Goal: Task Accomplishment & Management: Manage account settings

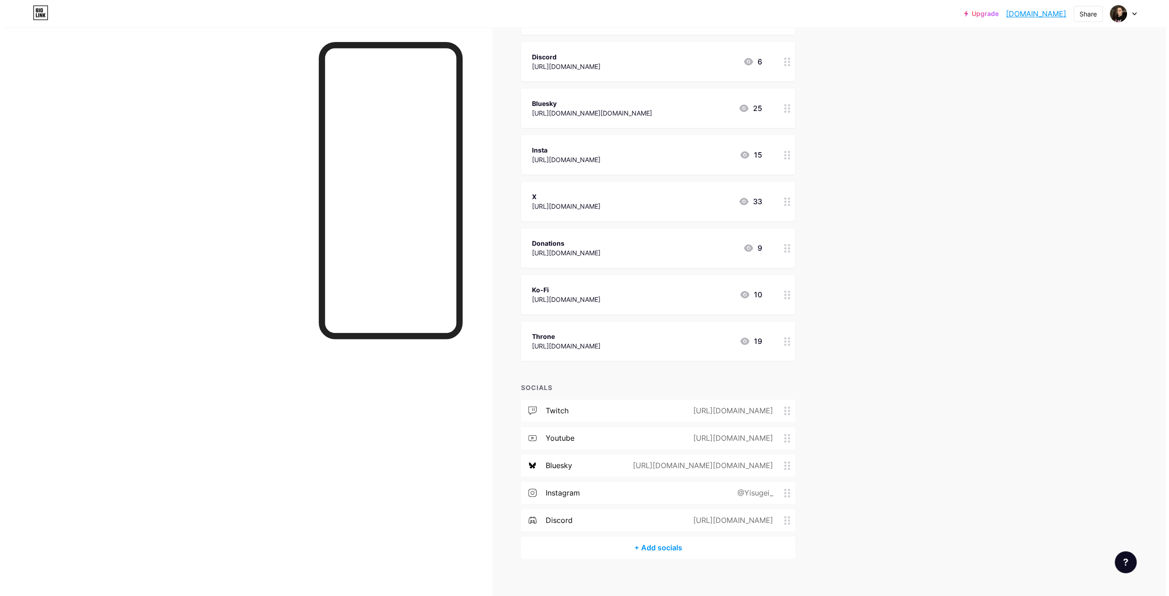
scroll to position [296, 0]
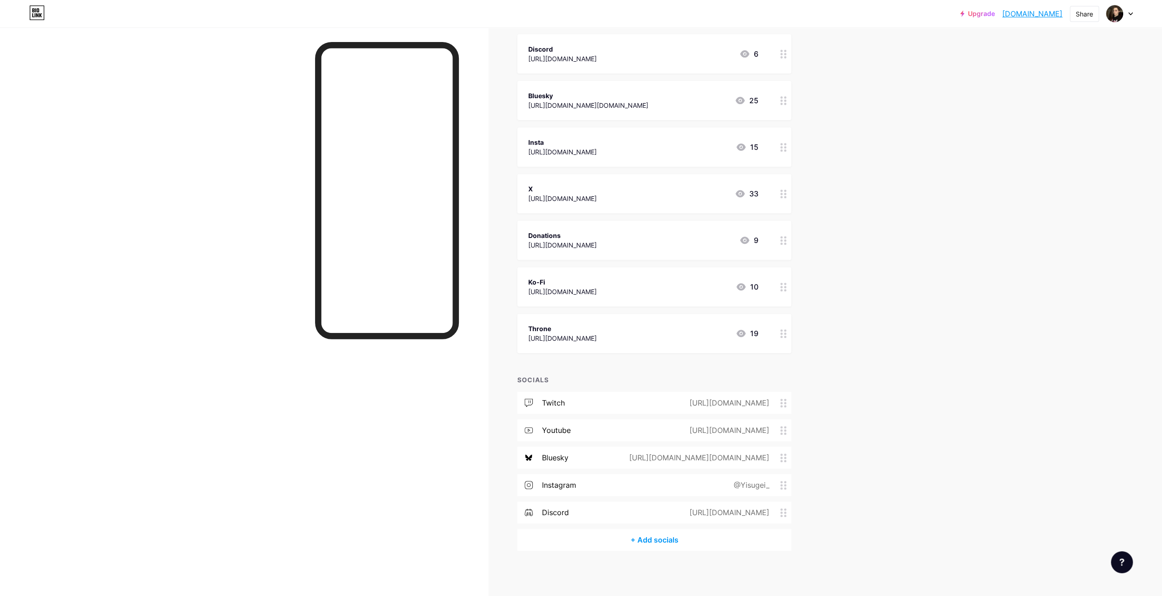
click at [646, 535] on div "+ Add socials" at bounding box center [654, 540] width 274 height 22
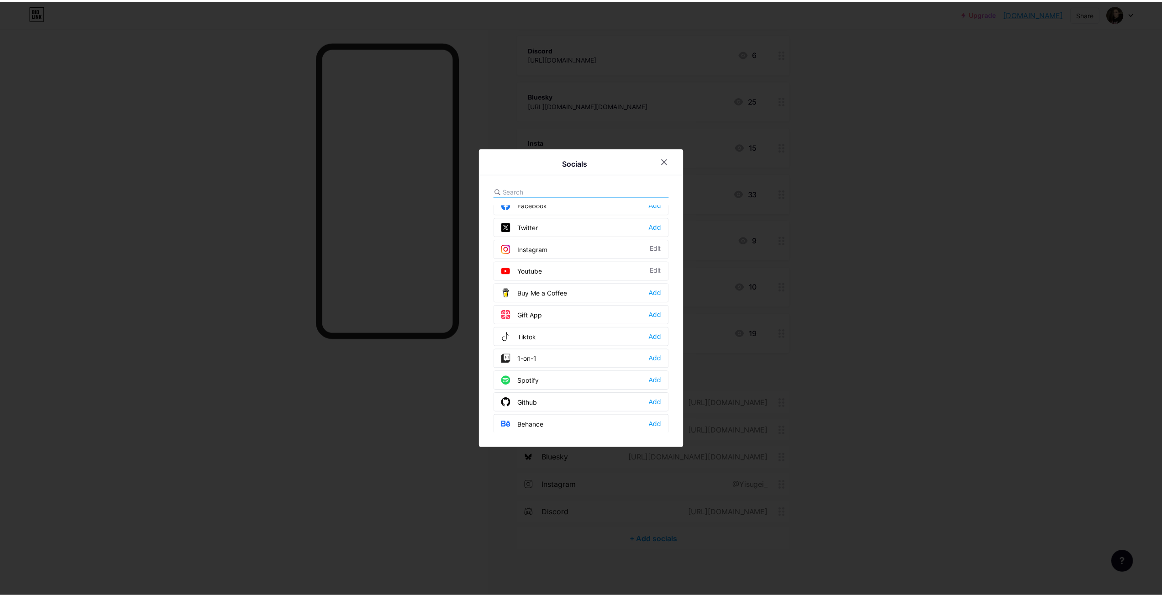
scroll to position [46, 0]
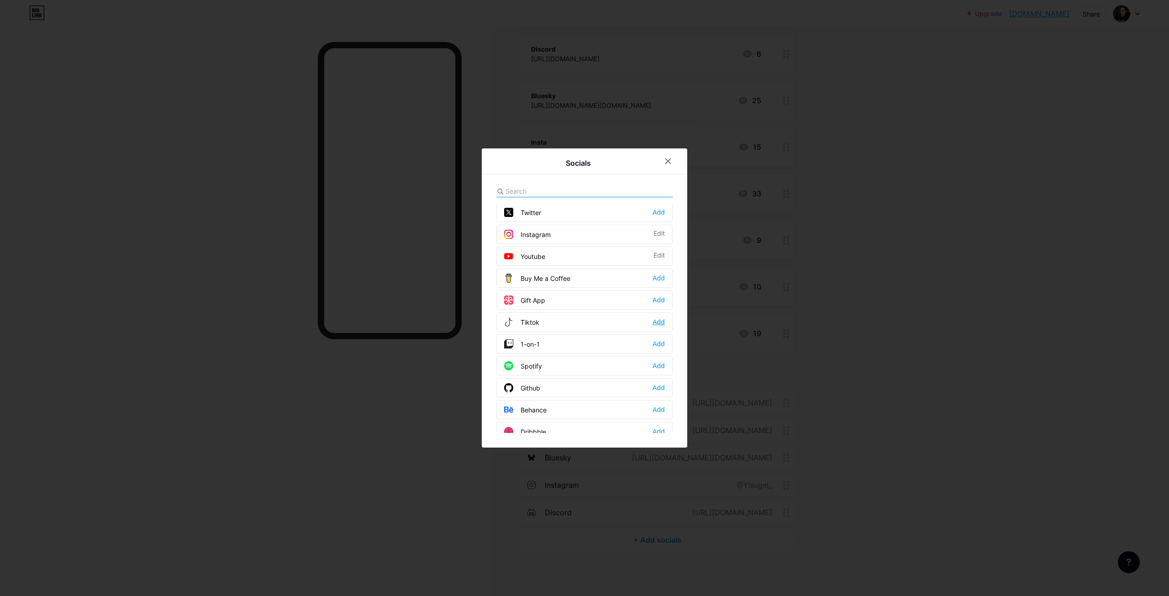
click at [659, 321] on div "Add" at bounding box center [659, 321] width 12 height 9
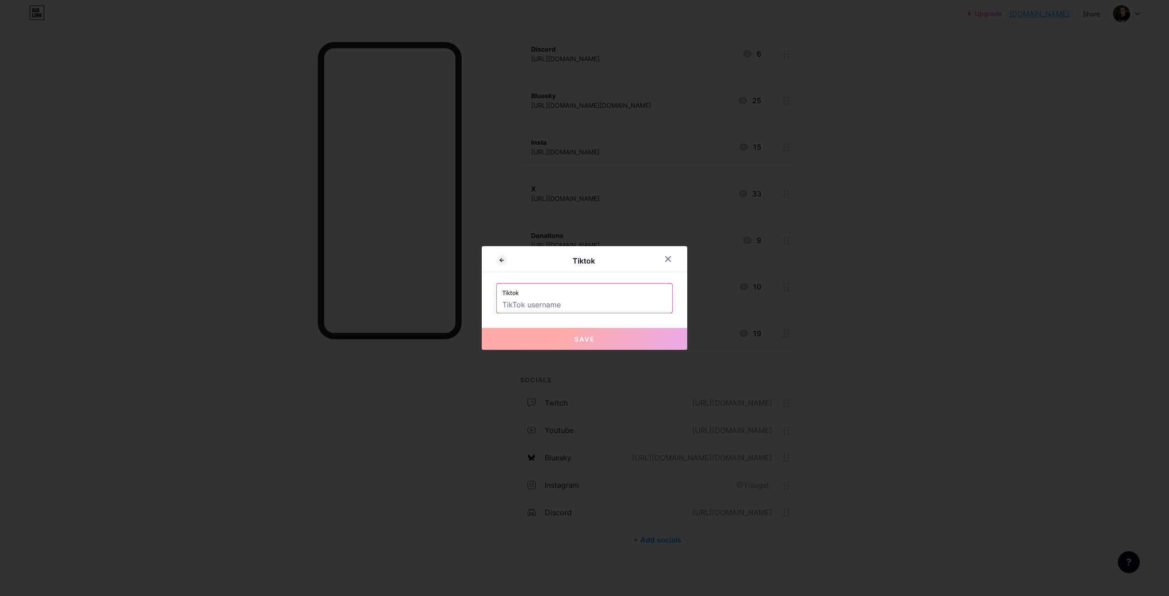
click at [548, 307] on input "text" at bounding box center [584, 305] width 164 height 16
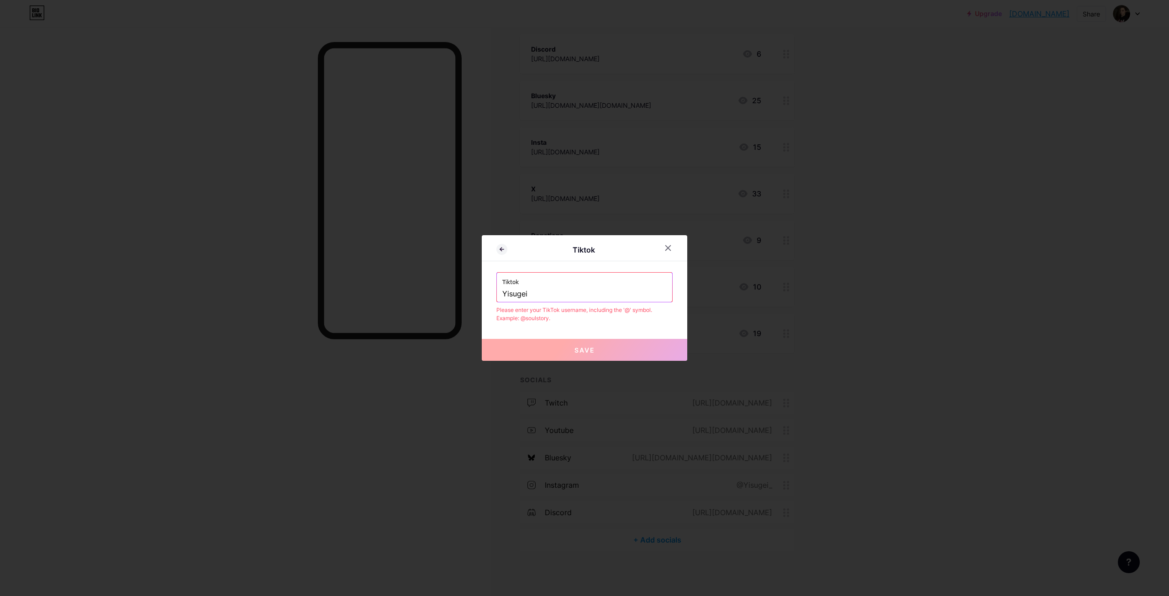
click at [504, 293] on input "Yisugei" at bounding box center [584, 294] width 164 height 16
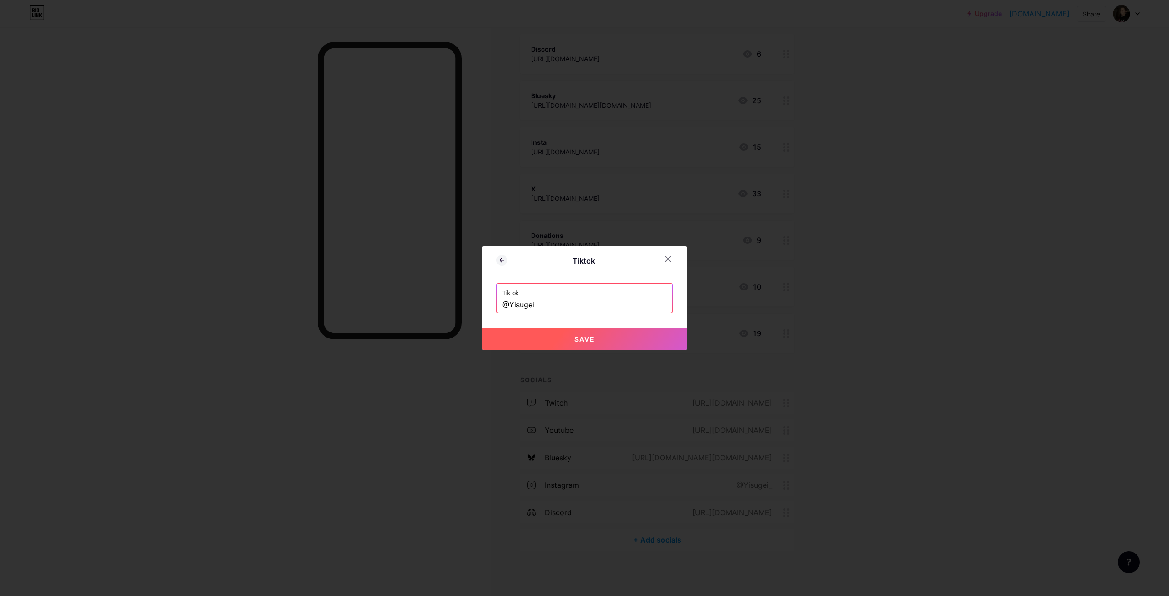
click at [582, 340] on span "Save" at bounding box center [585, 339] width 21 height 8
type input "[URL][DOMAIN_NAME]"
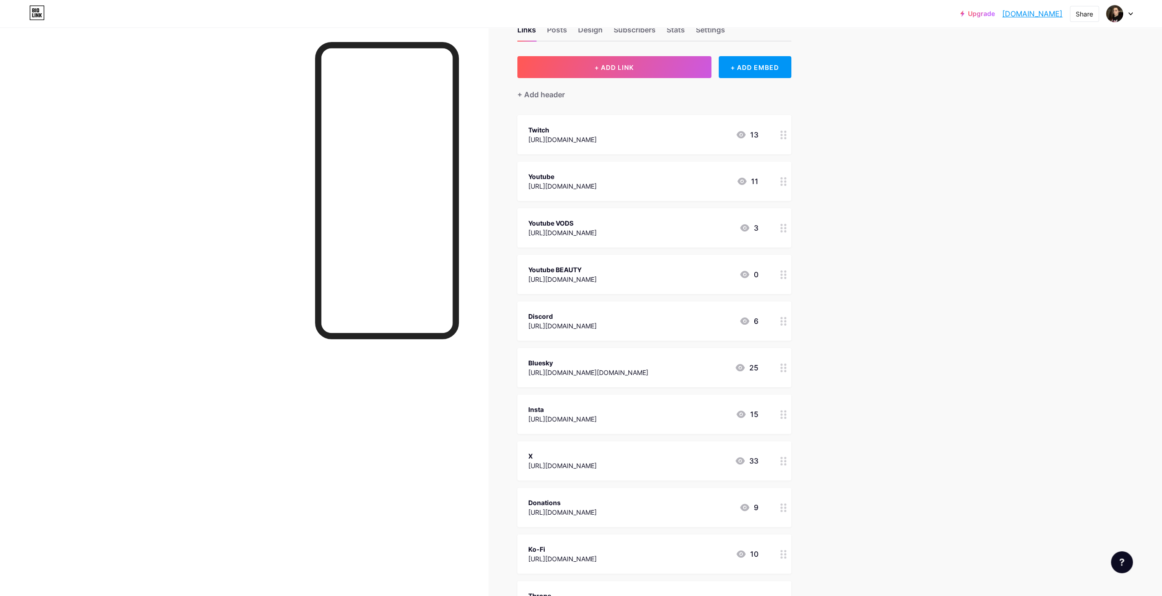
scroll to position [0, 0]
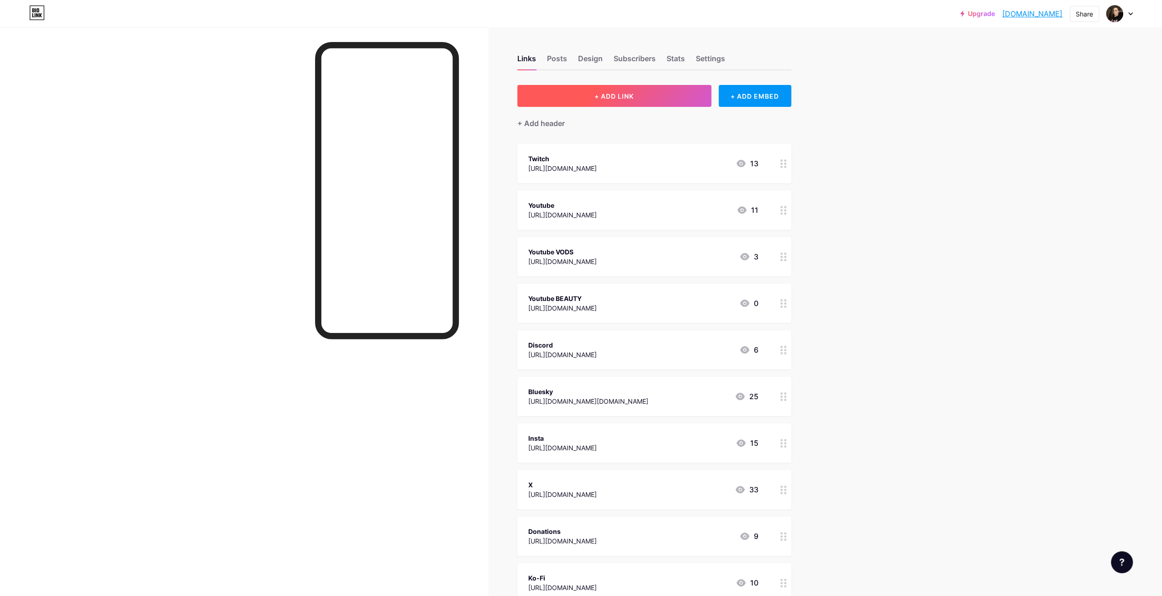
click at [622, 97] on span "+ ADD LINK" at bounding box center [614, 96] width 39 height 8
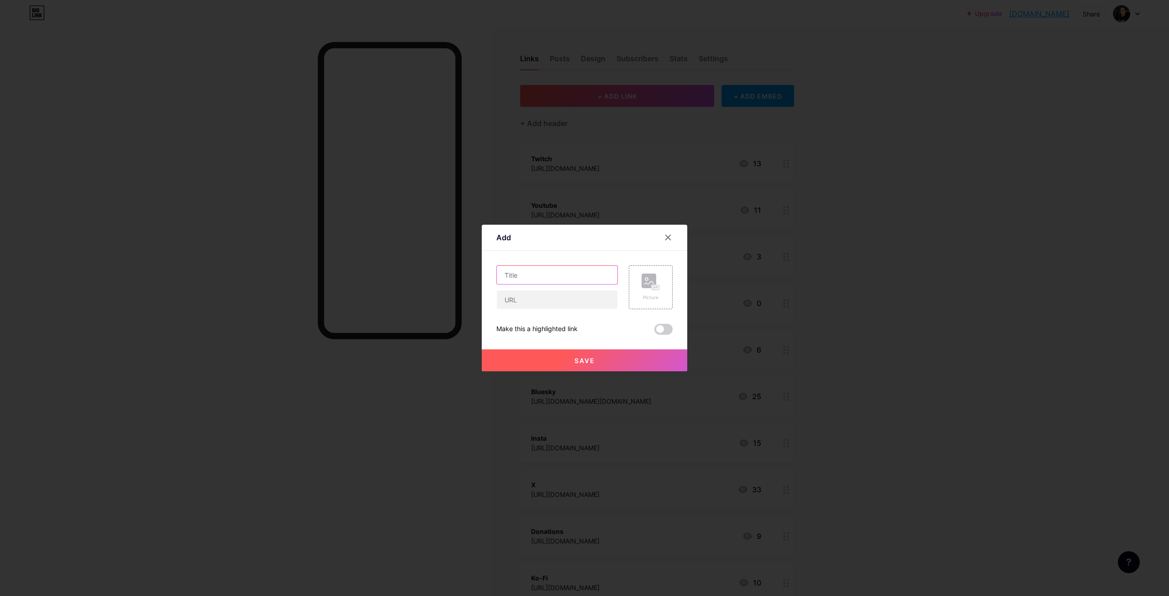
click at [541, 282] on input "text" at bounding box center [557, 275] width 121 height 18
type input "Tiktok"
click at [535, 296] on input "text" at bounding box center [557, 299] width 121 height 18
paste input "[URL][DOMAIN_NAME]"
type input "[URL][DOMAIN_NAME]"
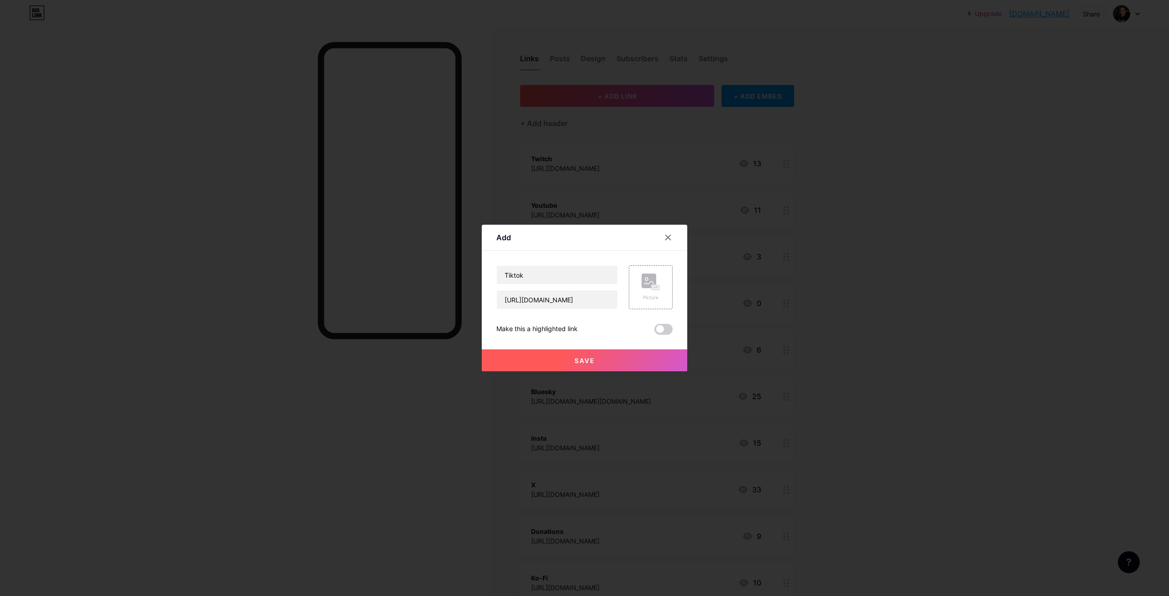
click at [580, 359] on span "Save" at bounding box center [585, 361] width 21 height 8
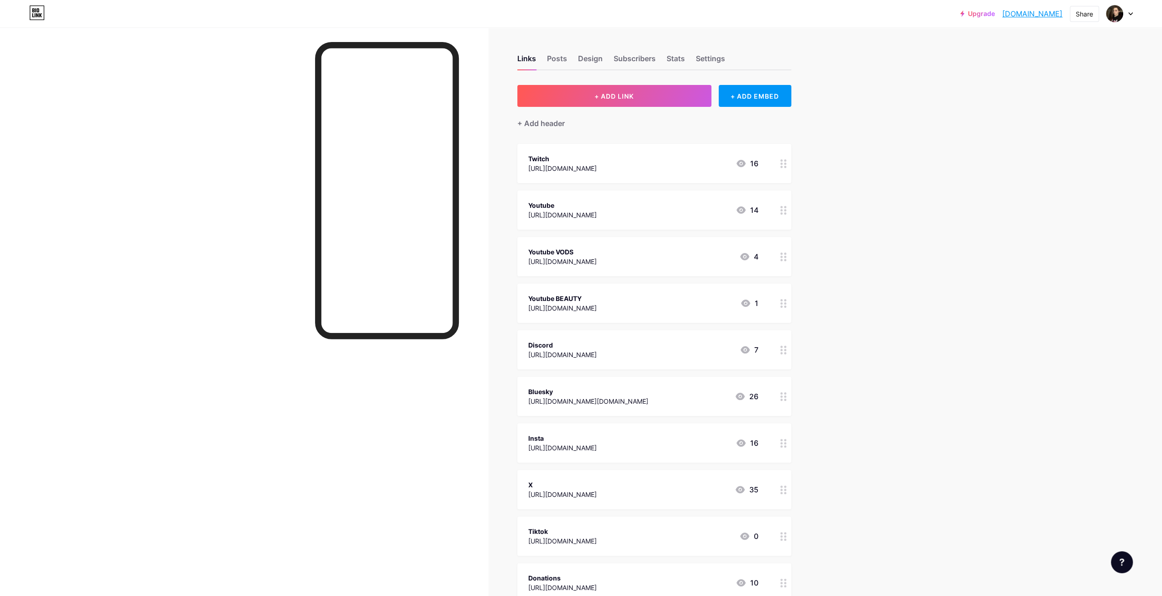
click at [925, 400] on div "Upgrade yisugei.bio.lin... [DOMAIN_NAME] Share Switch accounts Yisugei [DOMAIN_…" at bounding box center [581, 483] width 1162 height 966
click at [667, 93] on button "+ ADD LINK" at bounding box center [614, 96] width 194 height 22
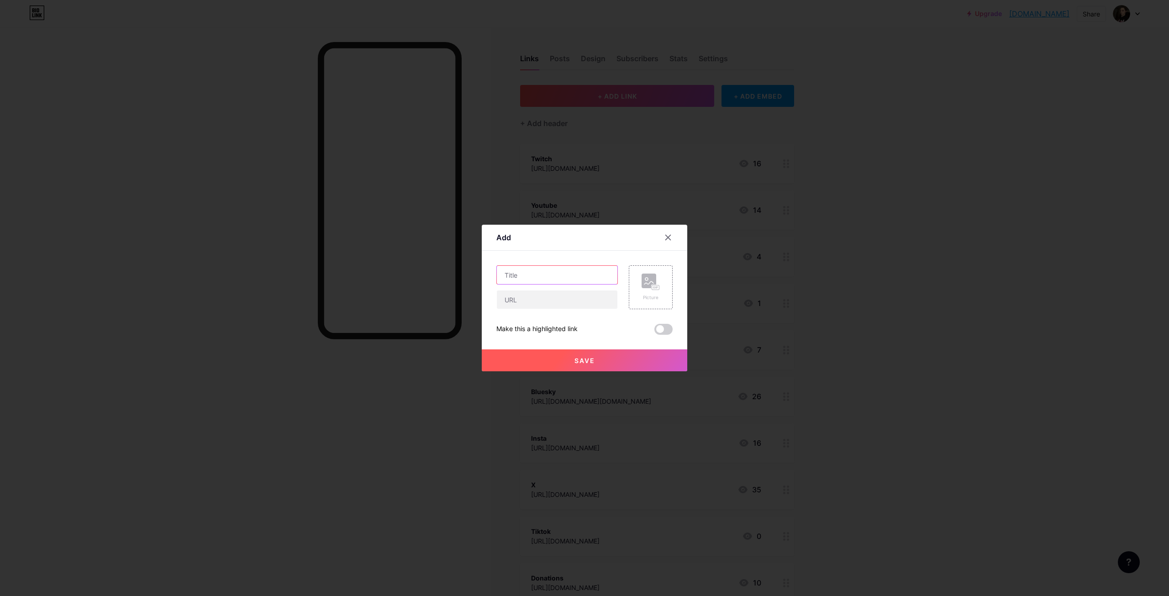
click at [541, 276] on input "text" at bounding box center [557, 275] width 121 height 18
type input "Twitter"
click at [536, 298] on input "text" at bounding box center [557, 299] width 121 height 18
paste input "[URL][DOMAIN_NAME]"
type input "[URL][DOMAIN_NAME]"
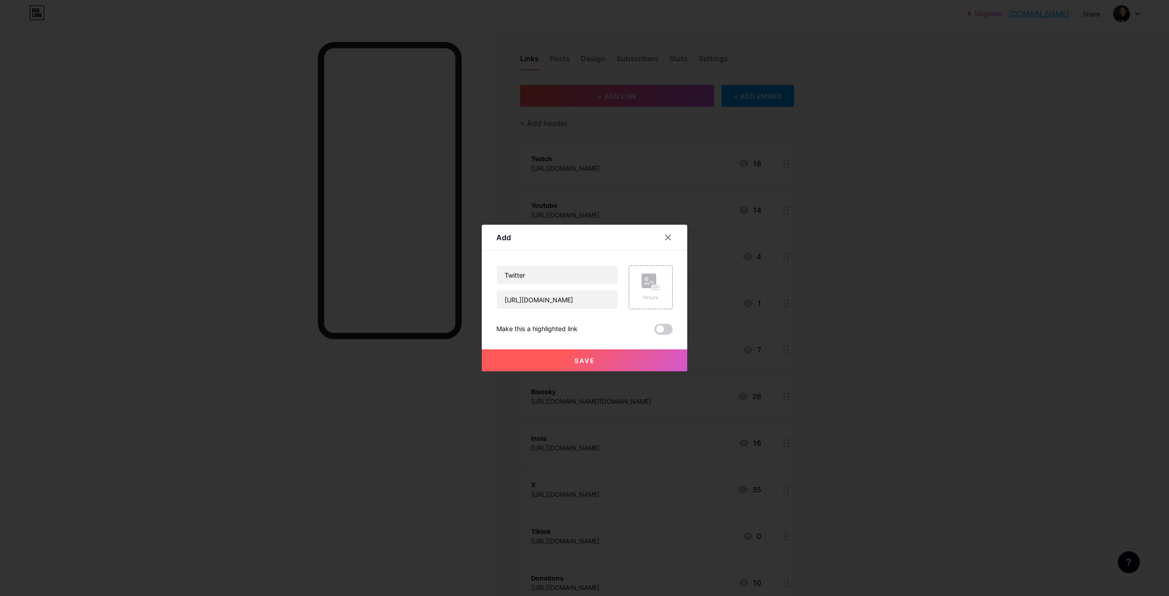
click at [572, 361] on button "Save" at bounding box center [585, 360] width 206 height 22
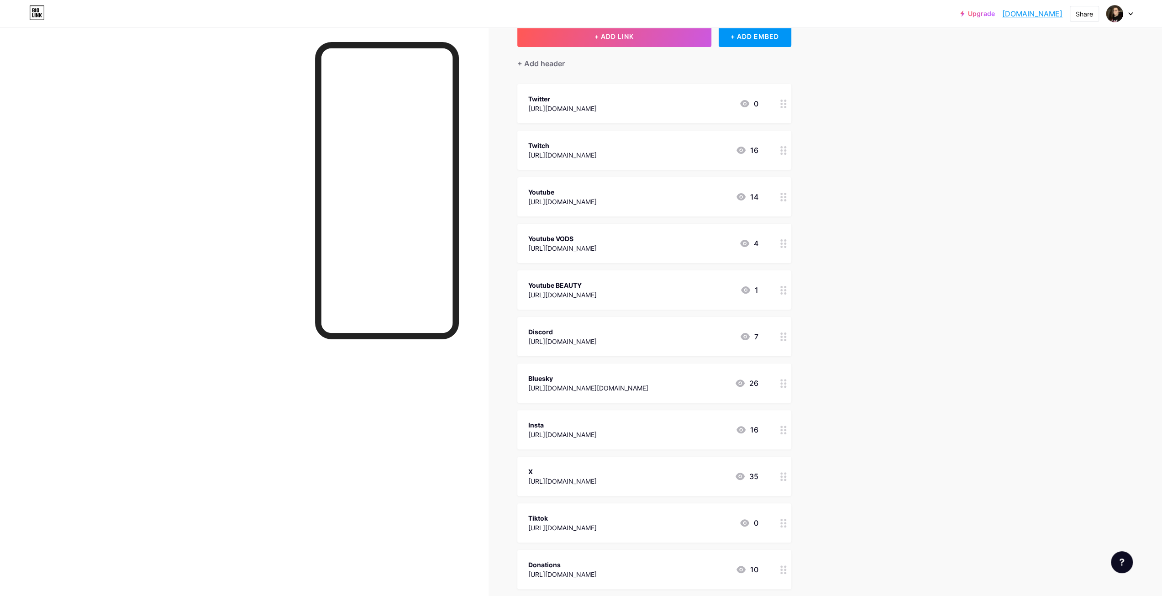
scroll to position [46, 0]
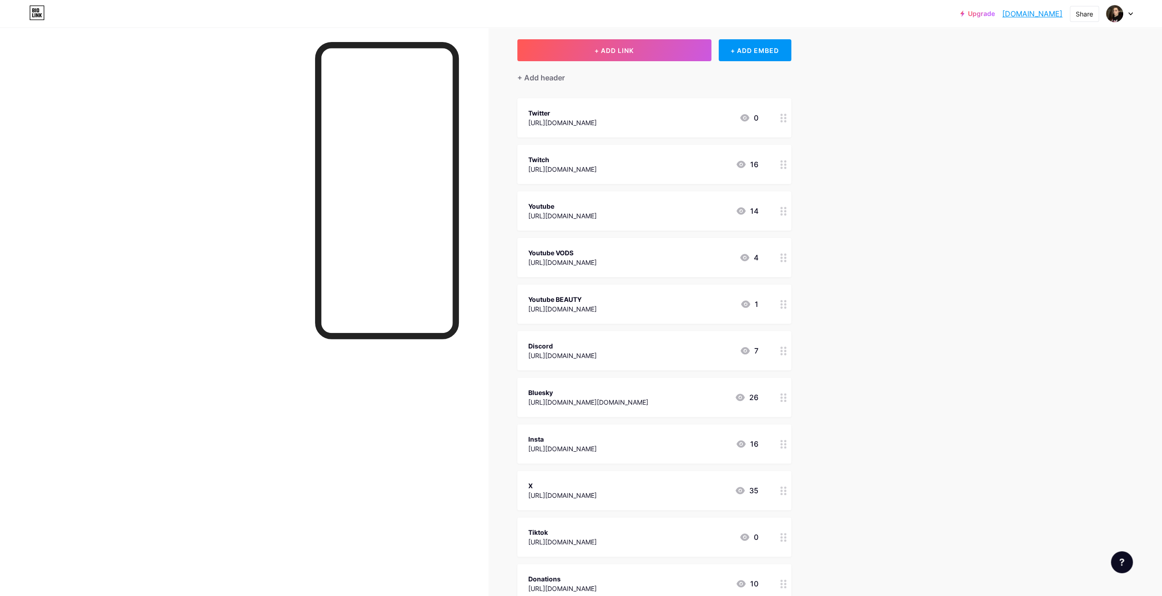
click at [780, 114] on div at bounding box center [784, 117] width 16 height 39
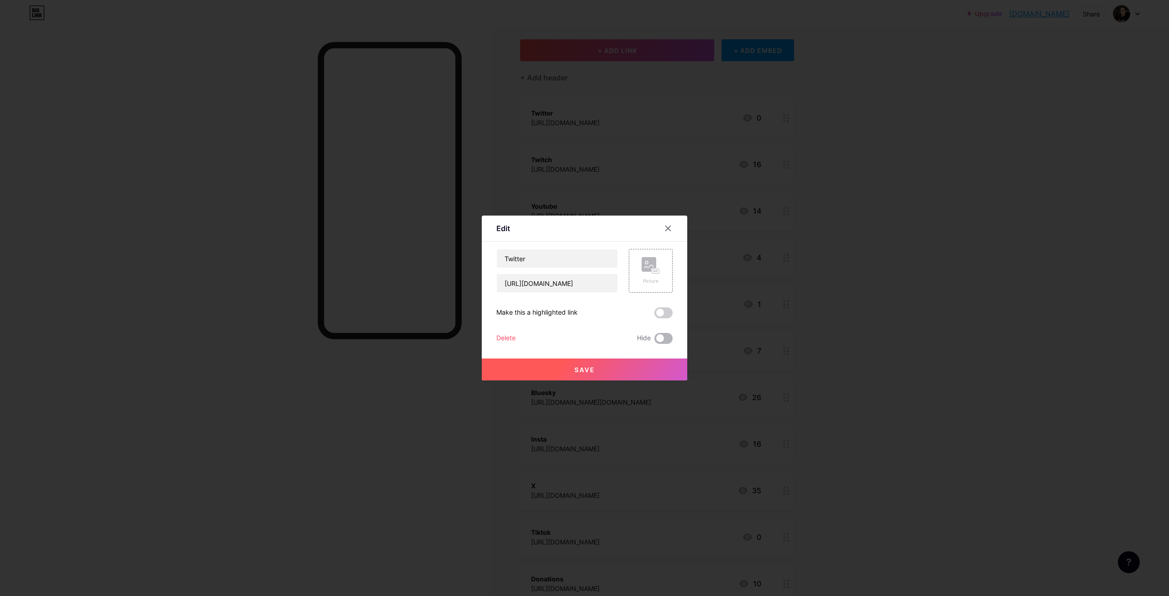
click at [665, 338] on span at bounding box center [663, 338] width 18 height 11
click at [654, 341] on input "checkbox" at bounding box center [654, 341] width 0 height 0
click at [501, 342] on div "Delete" at bounding box center [505, 338] width 19 height 11
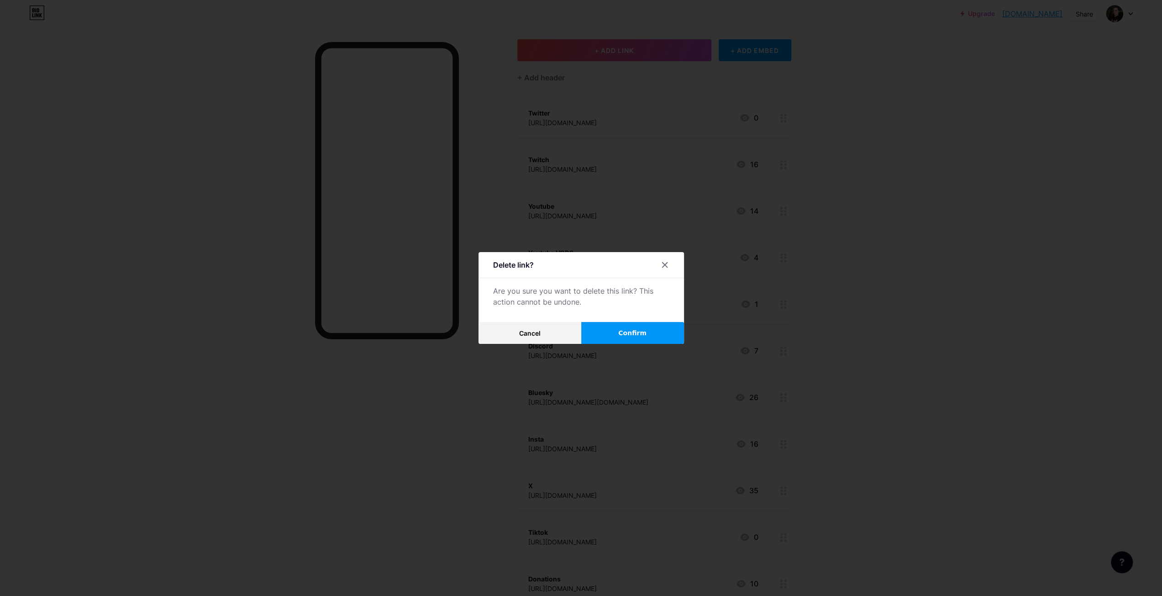
click at [622, 327] on button "Confirm" at bounding box center [632, 333] width 103 height 22
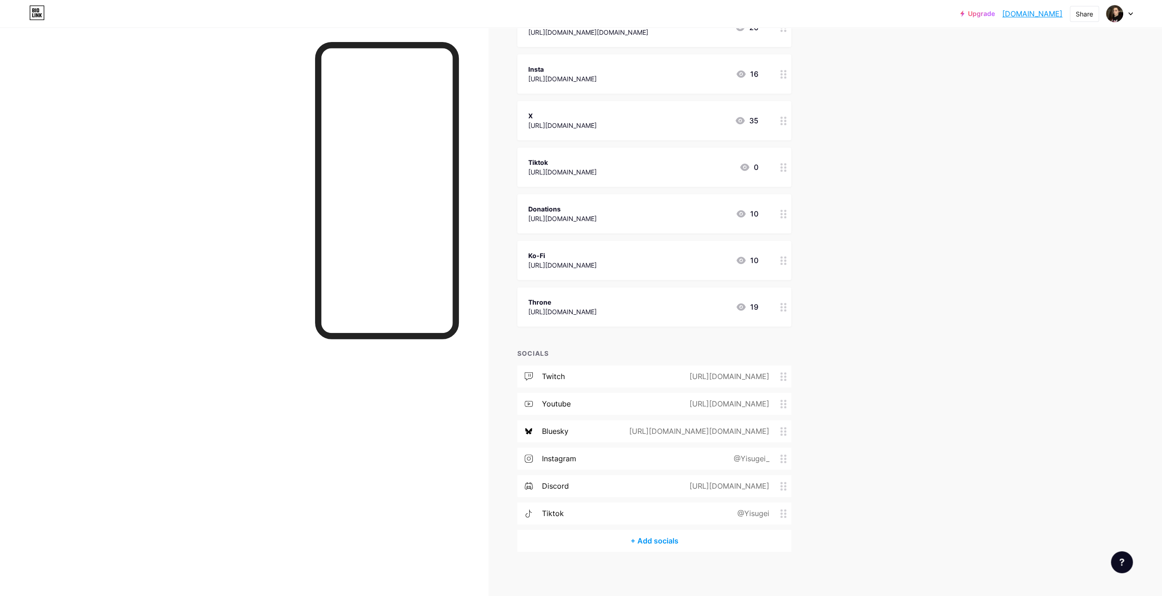
scroll to position [370, 0]
click at [668, 540] on div "+ Add socials" at bounding box center [654, 540] width 274 height 22
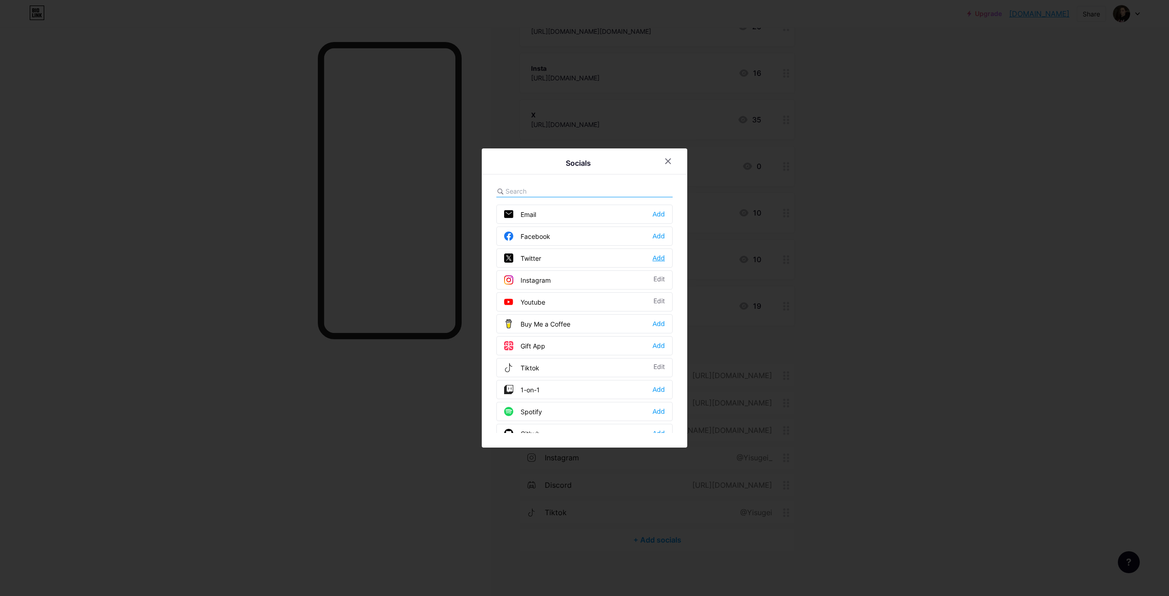
click at [659, 257] on div "Add" at bounding box center [659, 257] width 12 height 9
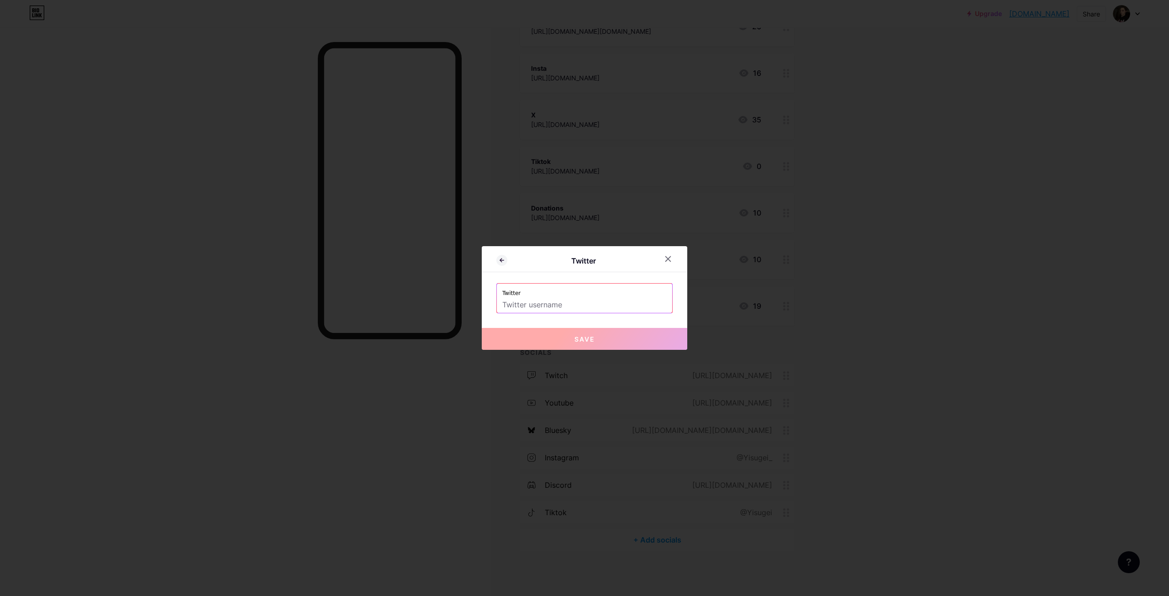
click at [548, 307] on input "text" at bounding box center [584, 305] width 164 height 16
click at [575, 335] on span "Save" at bounding box center [585, 339] width 21 height 8
type input "[URL][DOMAIN_NAME]"
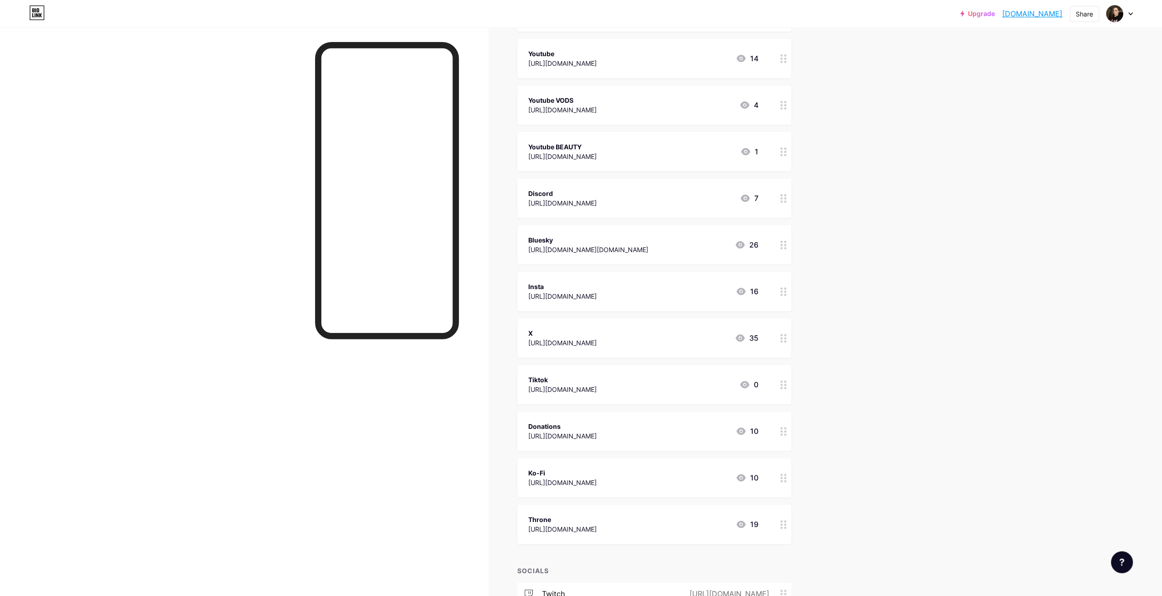
scroll to position [137, 0]
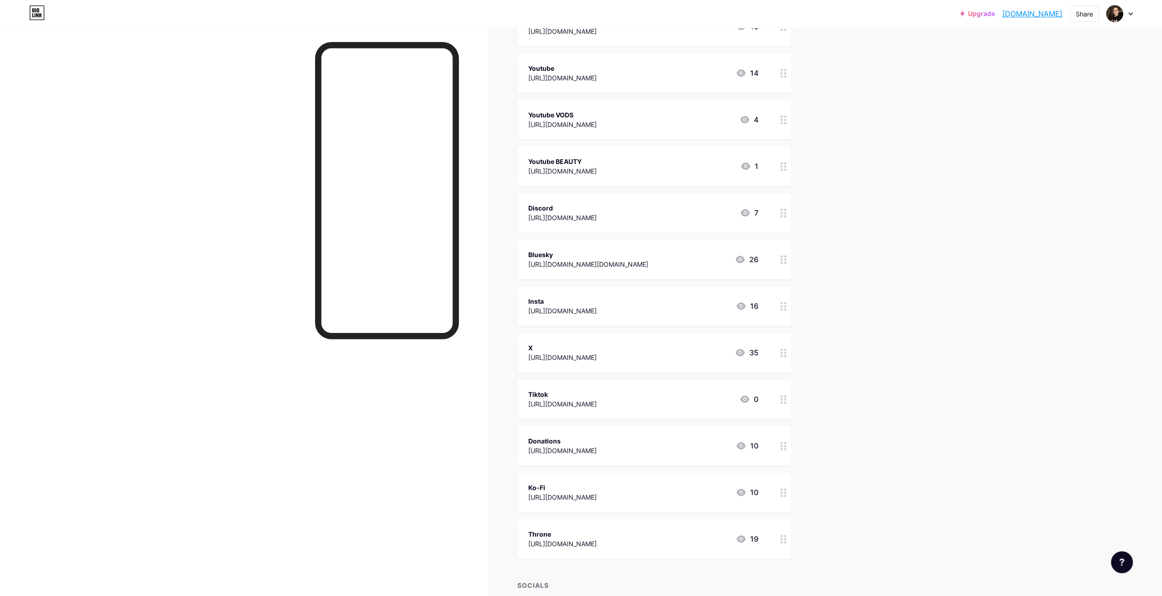
click at [786, 399] on circle at bounding box center [785, 399] width 2 height 2
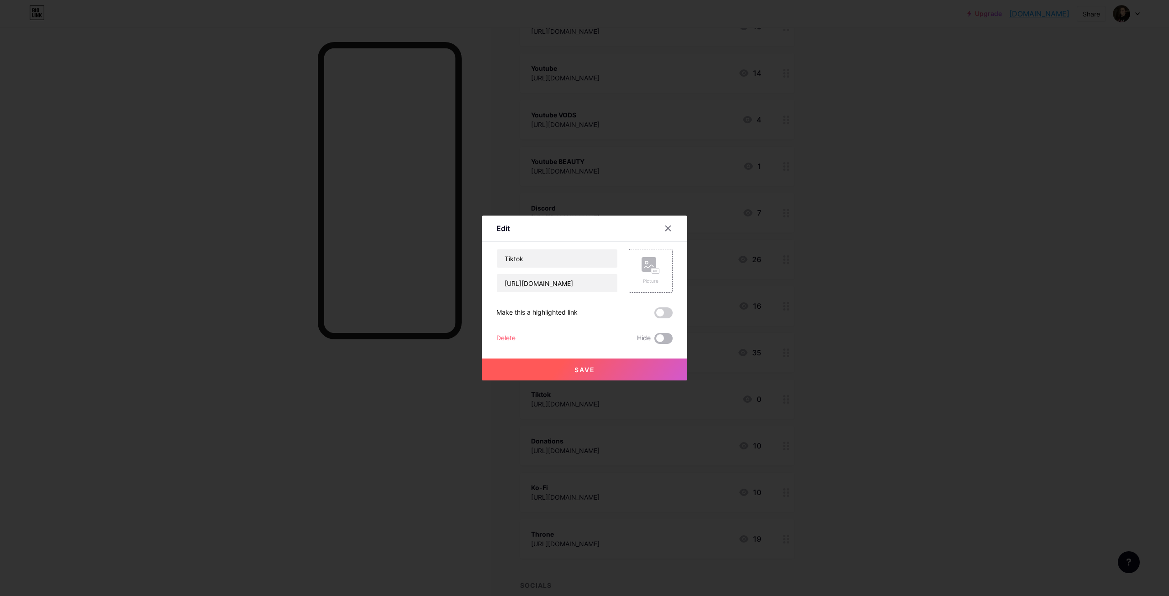
click at [662, 337] on span at bounding box center [663, 338] width 18 height 11
click at [654, 341] on input "checkbox" at bounding box center [654, 341] width 0 height 0
click at [602, 370] on button "Save" at bounding box center [585, 370] width 206 height 22
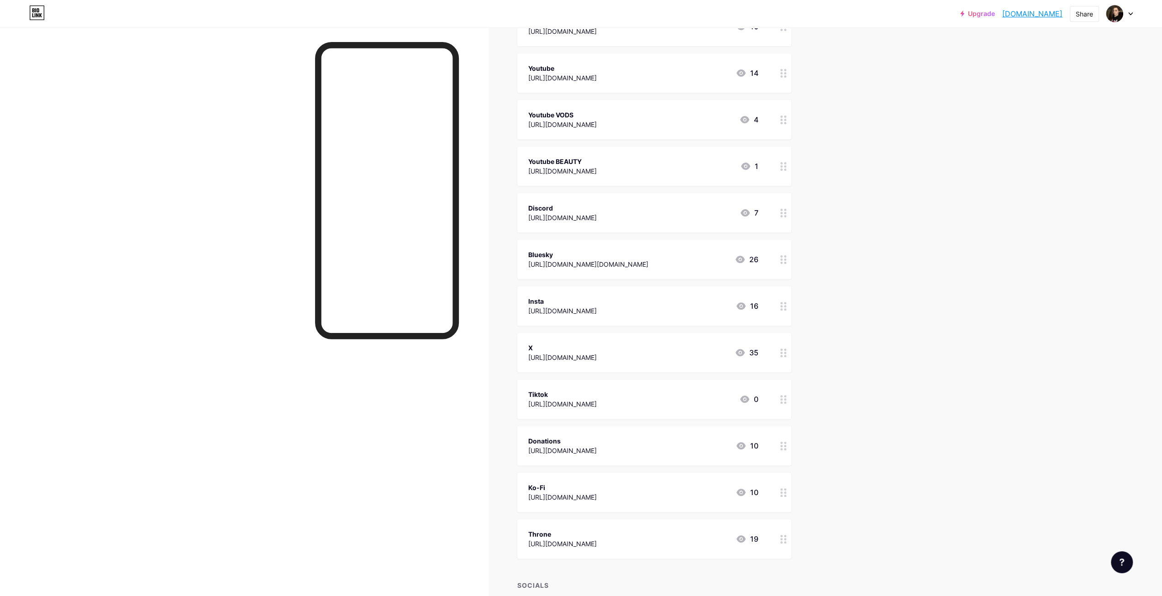
click at [790, 353] on div at bounding box center [784, 352] width 16 height 39
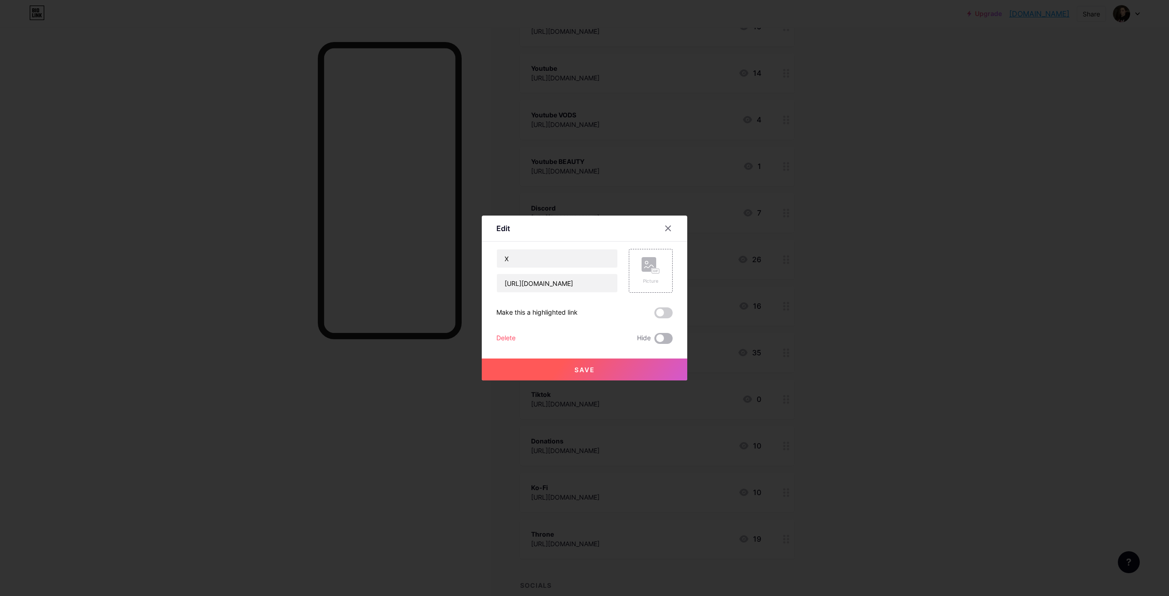
click at [663, 338] on span at bounding box center [663, 338] width 18 height 11
click at [654, 341] on input "checkbox" at bounding box center [654, 341] width 0 height 0
click at [631, 368] on button "Save" at bounding box center [585, 370] width 206 height 22
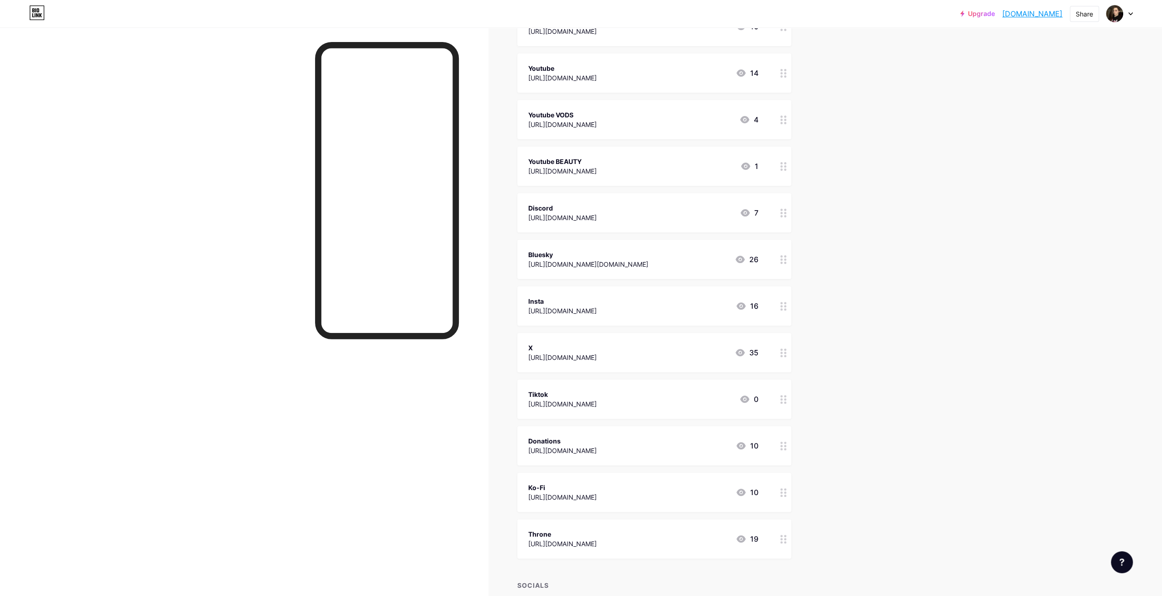
click at [783, 308] on circle at bounding box center [782, 309] width 2 height 2
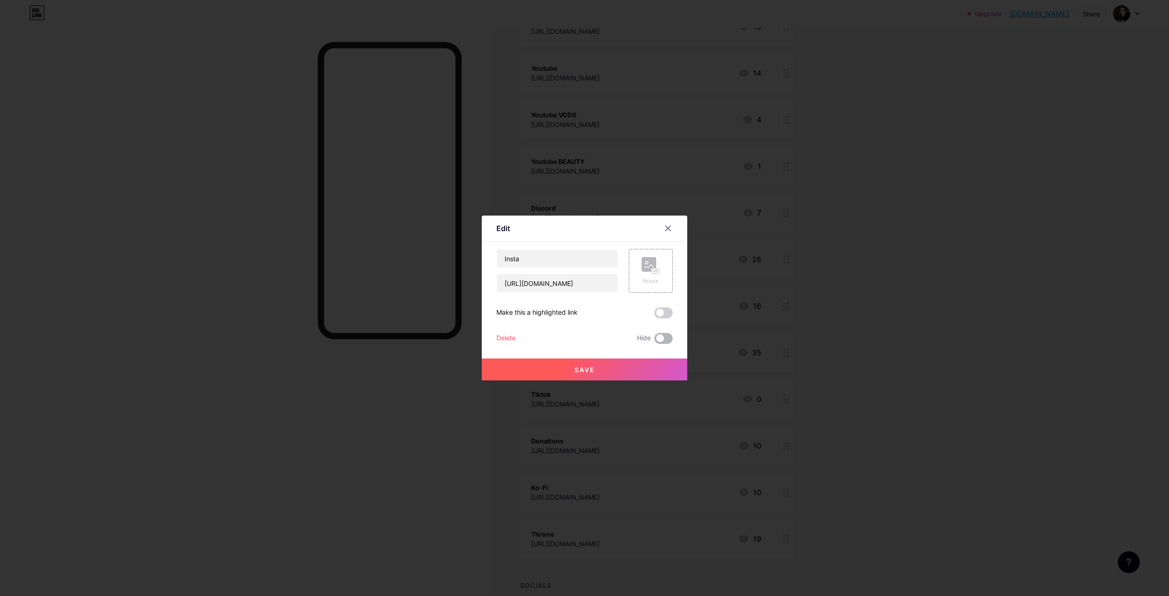
click at [670, 337] on span at bounding box center [663, 338] width 18 height 11
click at [654, 341] on input "checkbox" at bounding box center [654, 341] width 0 height 0
click at [611, 363] on button "Save" at bounding box center [585, 370] width 206 height 22
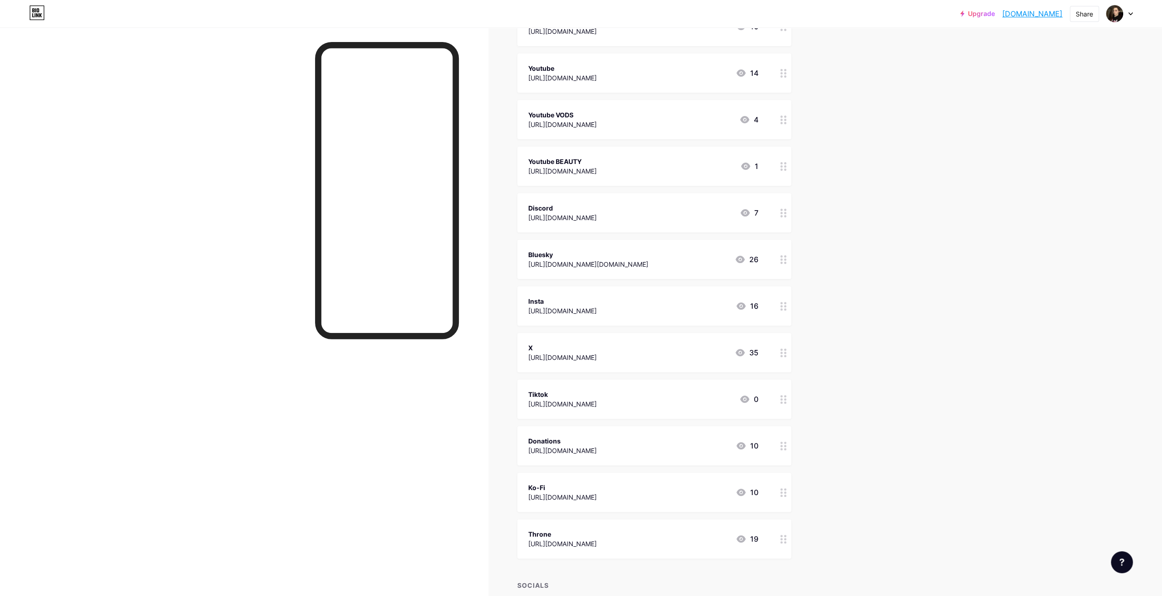
click at [786, 263] on circle at bounding box center [785, 263] width 2 height 2
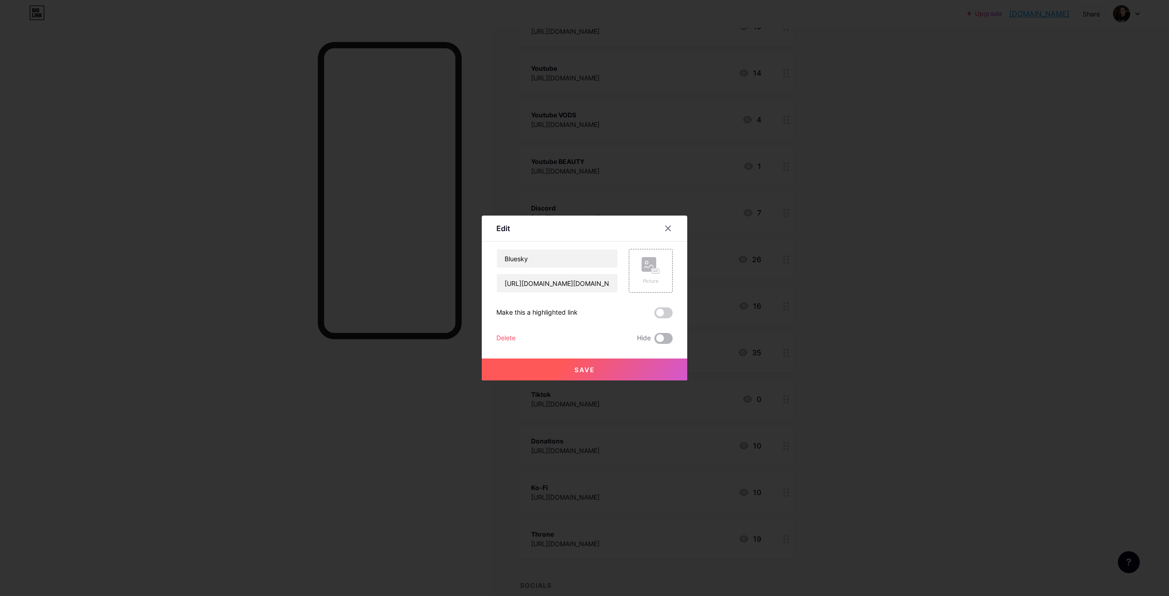
click at [665, 336] on span at bounding box center [663, 338] width 18 height 11
click at [654, 341] on input "checkbox" at bounding box center [654, 341] width 0 height 0
click at [607, 368] on button "Save" at bounding box center [585, 370] width 206 height 22
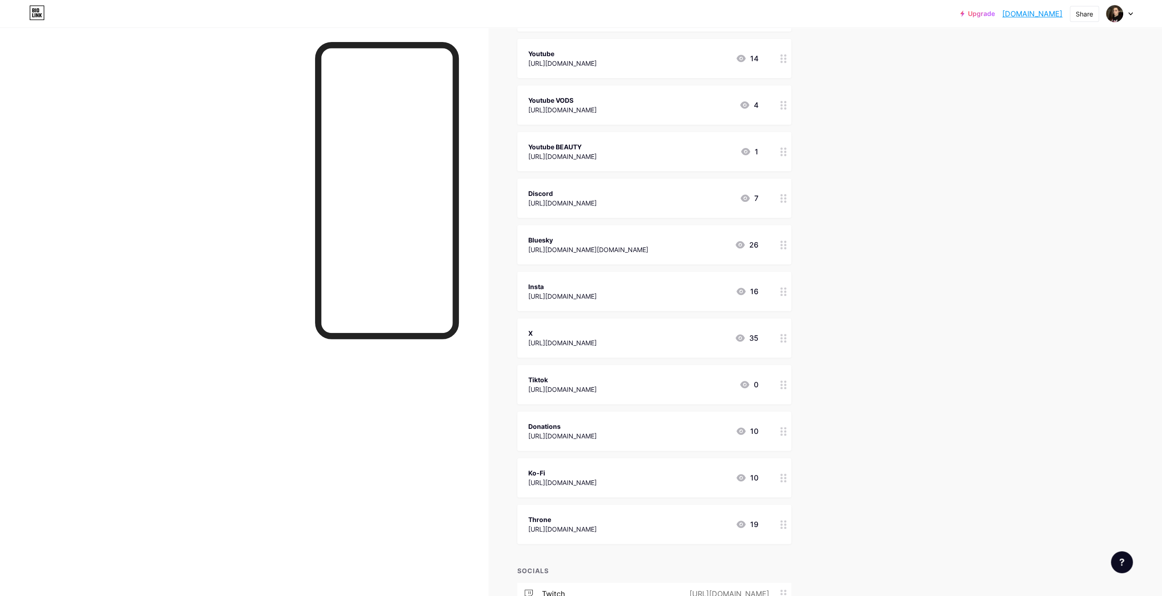
scroll to position [32, 0]
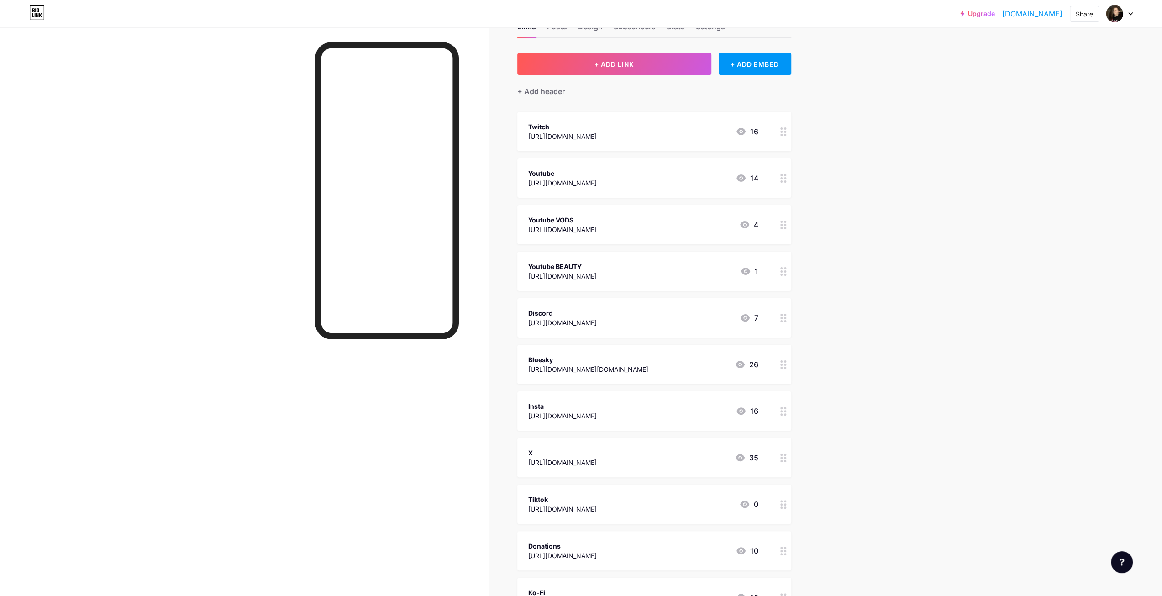
click at [787, 270] on icon at bounding box center [784, 271] width 6 height 9
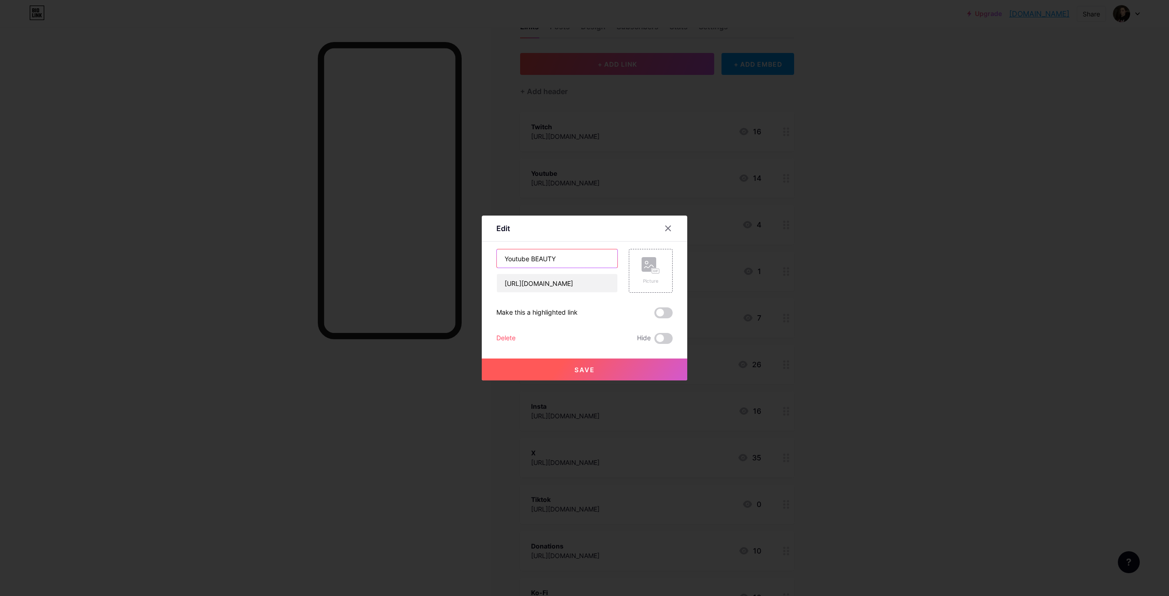
drag, startPoint x: 558, startPoint y: 258, endPoint x: 531, endPoint y: 256, distance: 27.0
click at [531, 256] on input "Youtube BEAUTY" at bounding box center [557, 258] width 121 height 18
type input "Youtube MAKEUP"
click at [576, 379] on button "Save" at bounding box center [585, 370] width 206 height 22
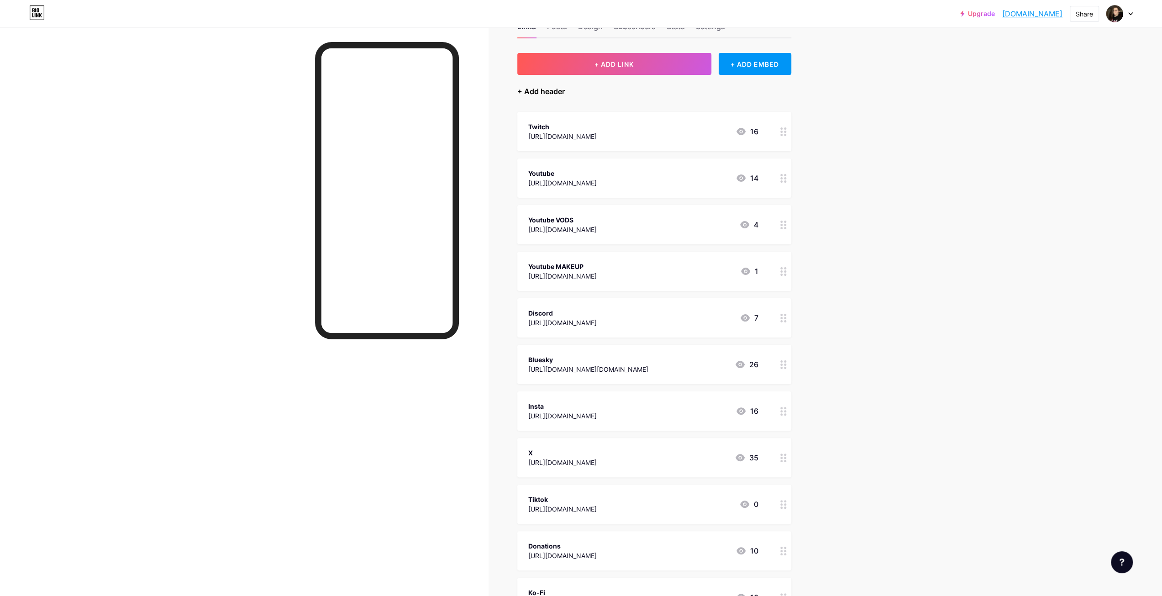
click at [546, 94] on div "+ Add header" at bounding box center [540, 91] width 47 height 11
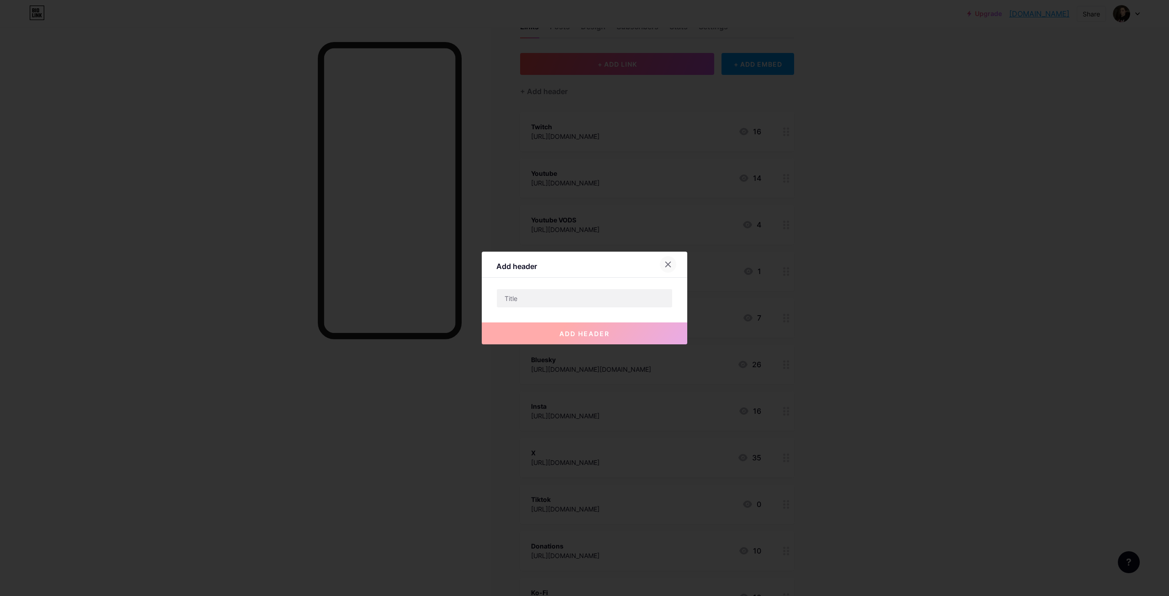
click at [669, 265] on icon at bounding box center [668, 264] width 5 height 5
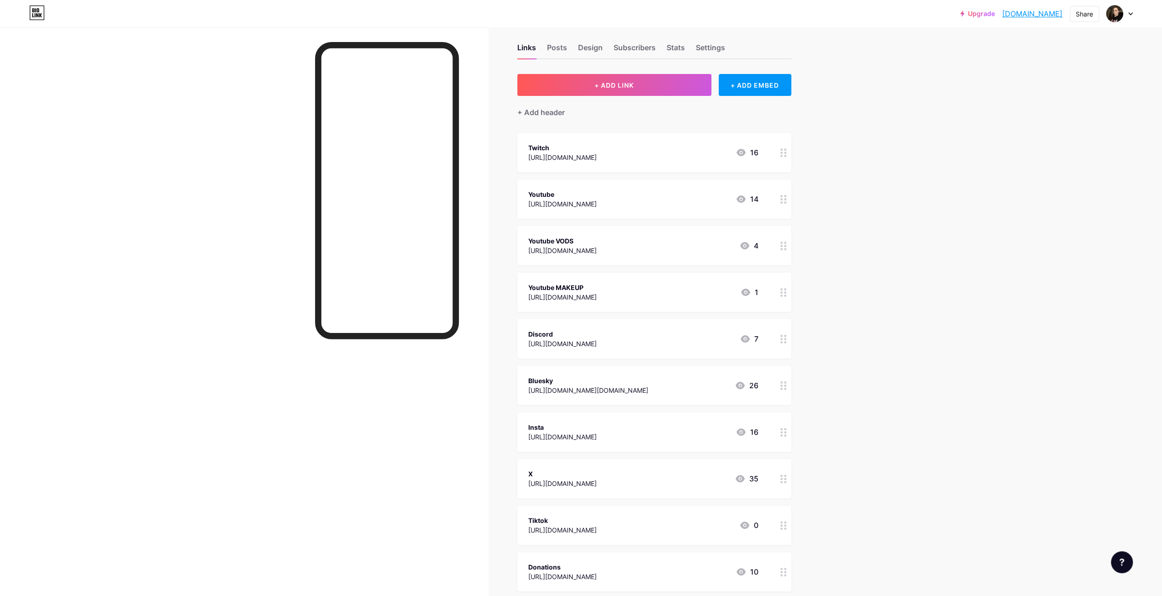
scroll to position [0, 0]
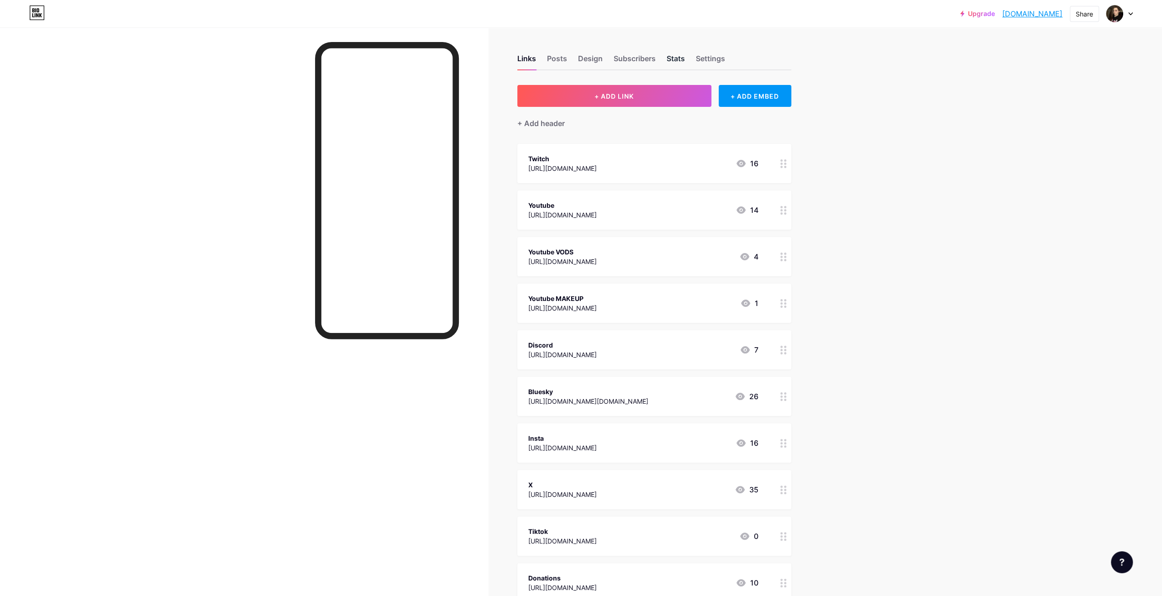
click at [685, 56] on div "Stats" at bounding box center [676, 61] width 18 height 16
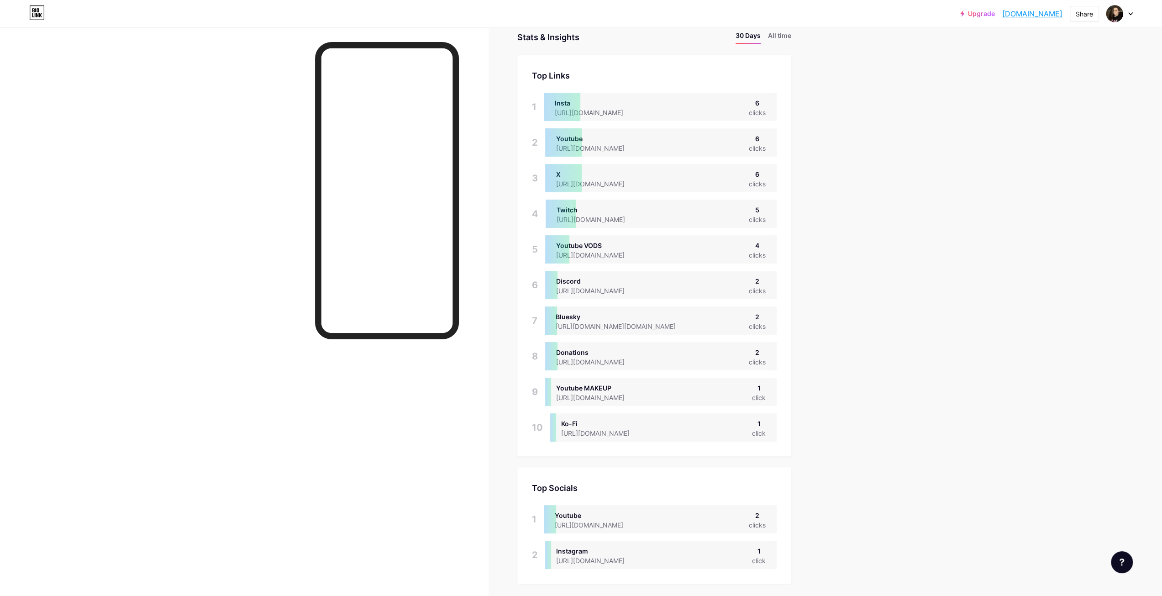
scroll to position [46, 0]
